Goal: Communication & Community: Answer question/provide support

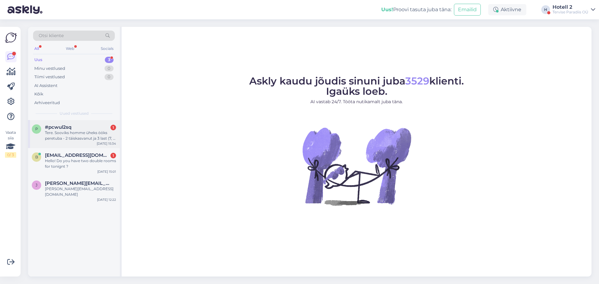
click at [62, 132] on div "Tere. Sooviks homme üheks ööks peretuba - 2 täiskasvanut ja 3 last (7, 7 ja 10)." at bounding box center [80, 135] width 71 height 11
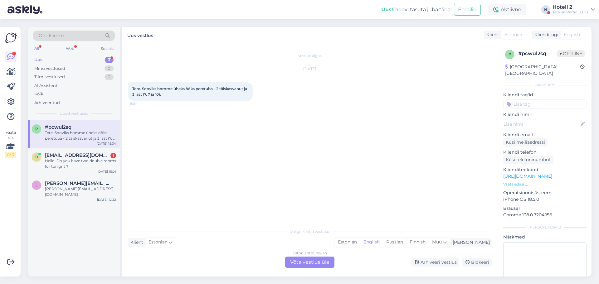
click at [310, 260] on div "Estonian to English Võta vestlus üle" at bounding box center [309, 262] width 49 height 11
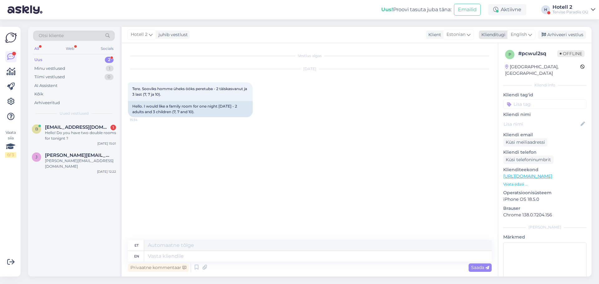
click at [514, 34] on span "English" at bounding box center [518, 34] width 16 height 7
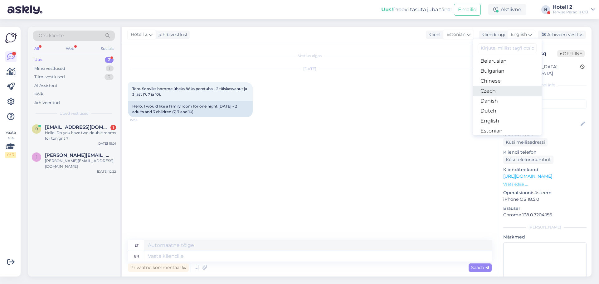
scroll to position [31, 0]
click at [500, 110] on link "Estonian" at bounding box center [507, 111] width 69 height 10
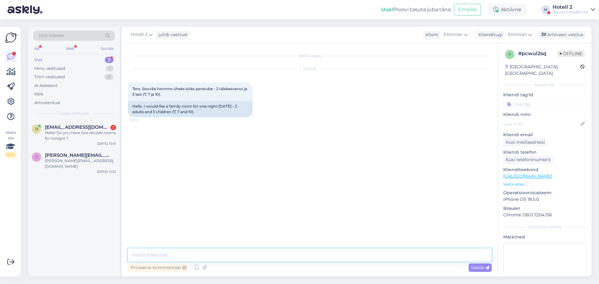
drag, startPoint x: 188, startPoint y: 257, endPoint x: 193, endPoint y: 256, distance: 4.7
click at [189, 256] on textarea at bounding box center [310, 255] width 364 height 13
type textarea "S"
type textarea "Tere! Siin broneeringuid teha ei saa. Saate ise broneerida meie kodulehel onlin…"
click at [477, 267] on span "Saada" at bounding box center [480, 268] width 18 height 6
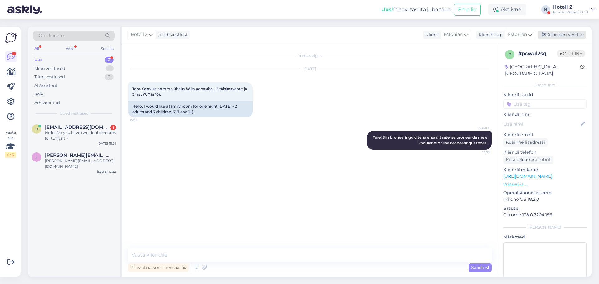
click at [570, 34] on div "Arhiveeri vestlus" at bounding box center [562, 35] width 48 height 8
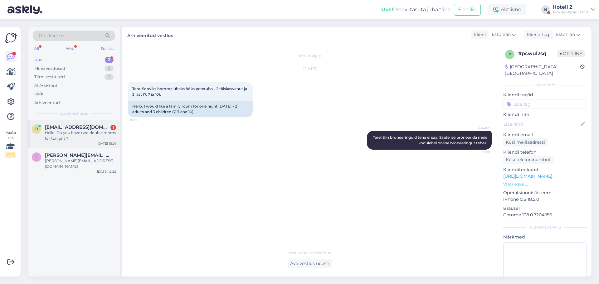
click at [80, 134] on div "Hello! Do you have two double rooms for tonignt ?" at bounding box center [80, 135] width 71 height 11
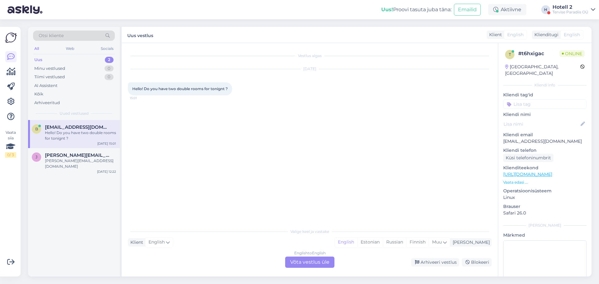
click at [312, 259] on div "English to English Võta vestlus üle" at bounding box center [309, 262] width 49 height 11
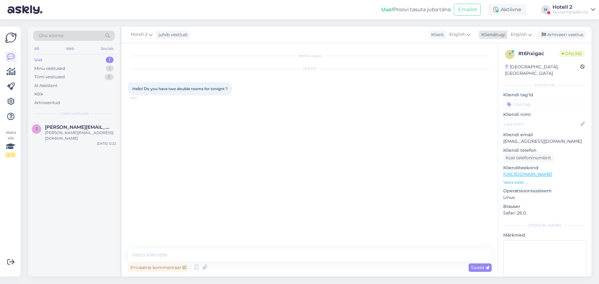
click at [519, 33] on span "English" at bounding box center [518, 34] width 16 height 7
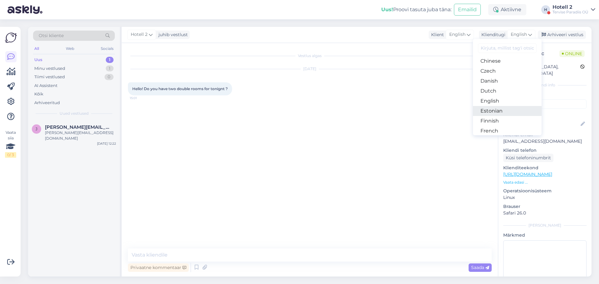
click at [496, 108] on link "Estonian" at bounding box center [507, 111] width 69 height 10
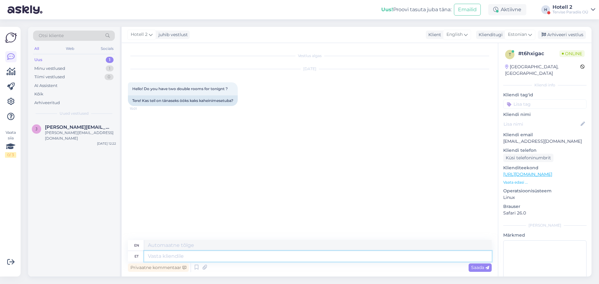
click at [209, 258] on textarea at bounding box center [317, 256] width 347 height 11
type textarea "Tere!"
type textarea "Hello"
type textarea "Tere!"
type textarea "Hello!"
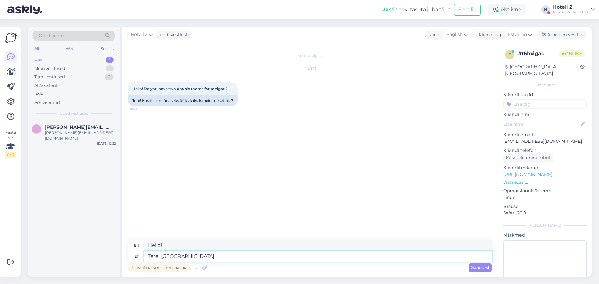
type textarea "Tere! jah, o"
type textarea "Hello! yes,"
type textarea "Tere! jah, on."
type textarea "Hello! yes, it is."
type textarea "Tere! jah, on."
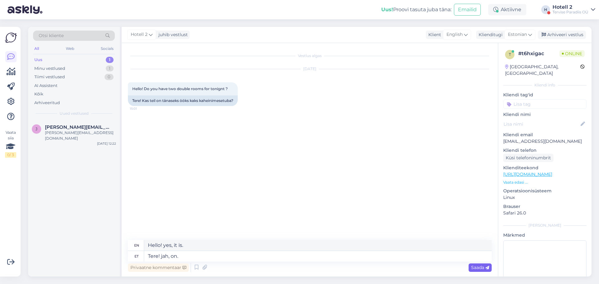
click at [478, 266] on span "Saada" at bounding box center [480, 268] width 18 height 6
click at [564, 36] on div "Arhiveeri vestlus" at bounding box center [562, 35] width 48 height 8
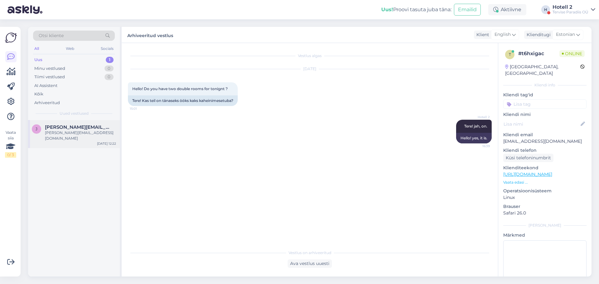
click at [72, 123] on div "[PERSON_NAME] [PERSON_NAME][EMAIL_ADDRESS][DOMAIN_NAME] [PERSON_NAME][DOMAIN_NA…" at bounding box center [74, 134] width 92 height 28
